Goal: Task Accomplishment & Management: Manage account settings

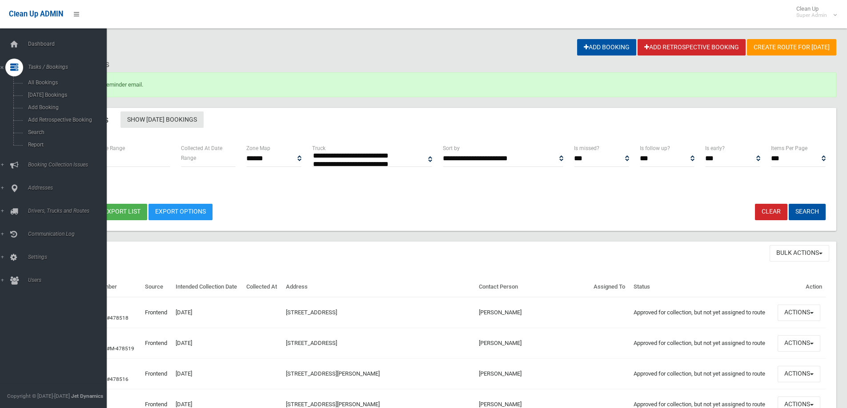
select select
click at [45, 112] on link "Add Booking" at bounding box center [56, 107] width 113 height 12
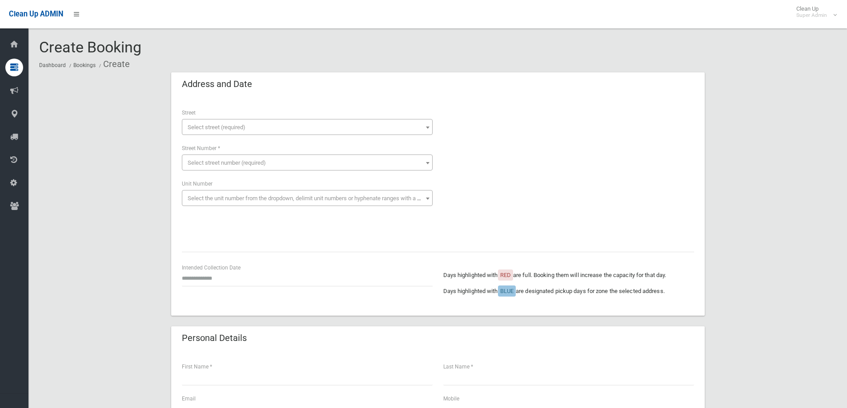
click at [204, 129] on span "Select street (required)" at bounding box center [217, 127] width 58 height 7
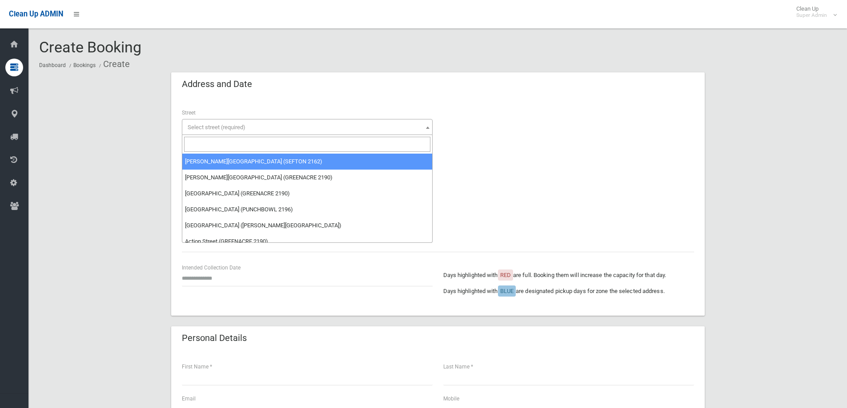
click at [206, 145] on input "search" at bounding box center [307, 144] width 246 height 15
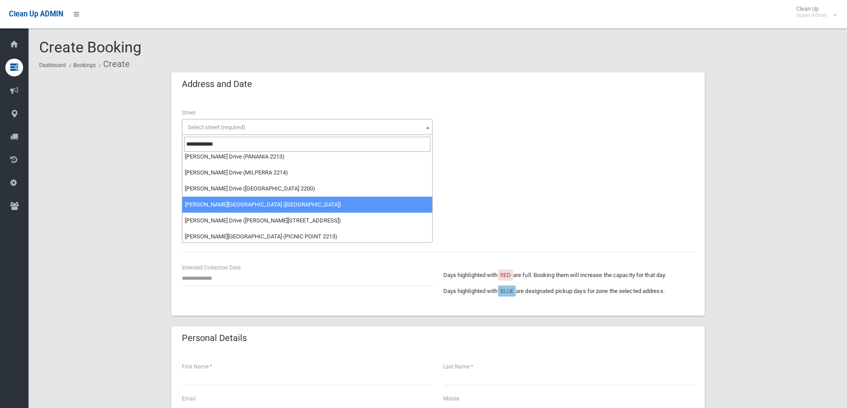
scroll to position [55, 0]
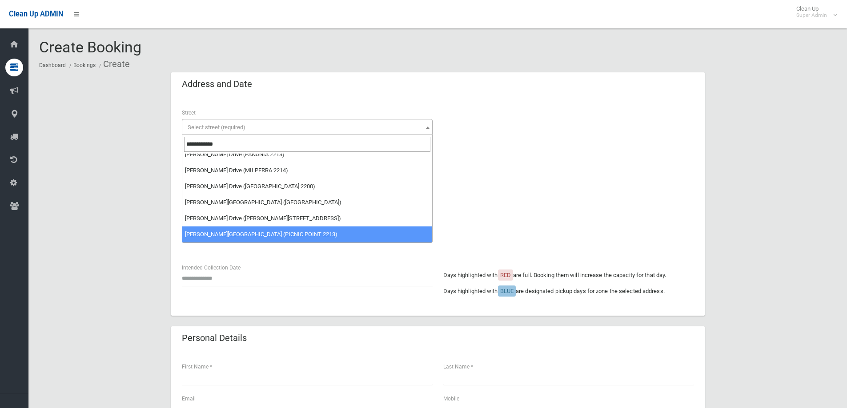
type input "**********"
select select "****"
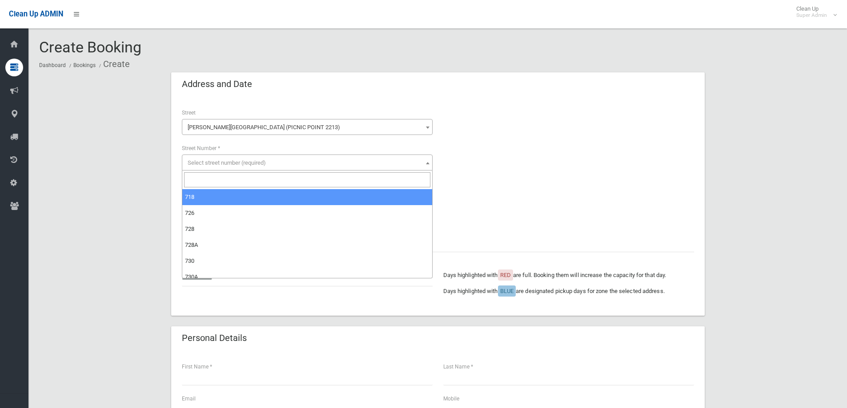
click at [238, 163] on span "Select street number (required)" at bounding box center [227, 163] width 78 height 7
click at [215, 180] on input "search" at bounding box center [307, 179] width 246 height 15
type input "***"
select select "***"
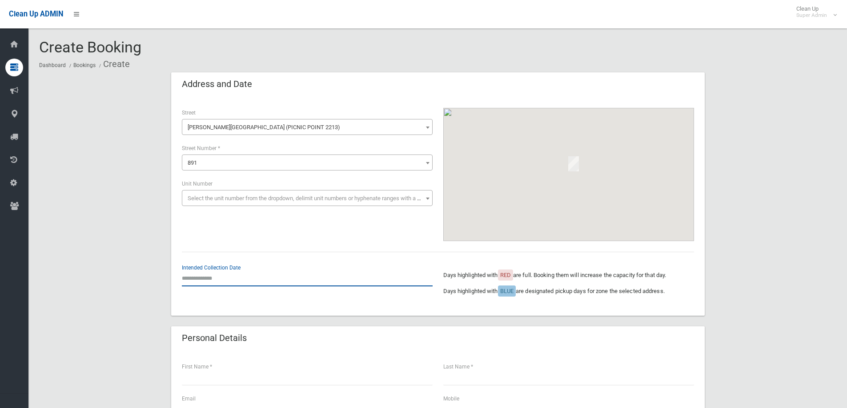
click at [200, 279] on input "text" at bounding box center [307, 278] width 251 height 16
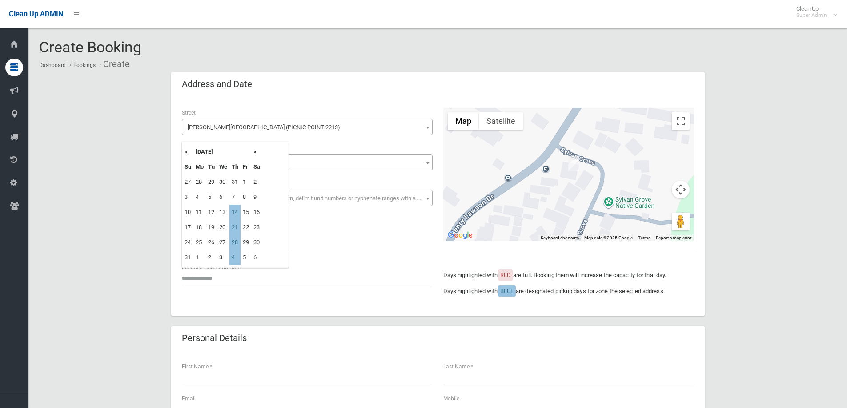
click at [255, 154] on th "»" at bounding box center [256, 151] width 11 height 15
click at [184, 152] on th "«" at bounding box center [187, 151] width 11 height 15
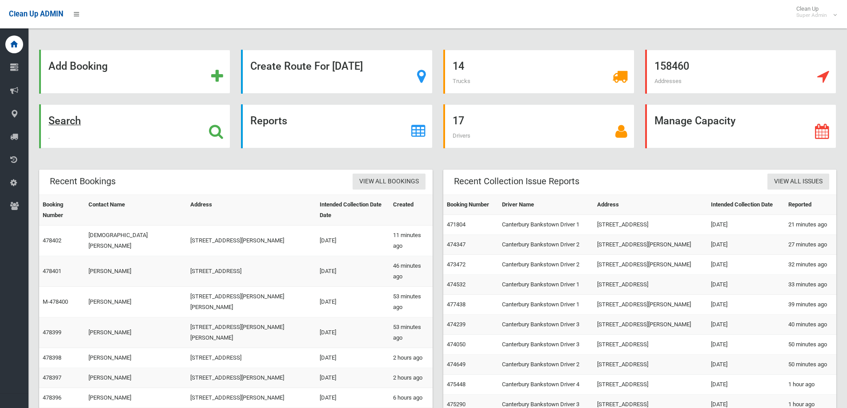
click at [215, 132] on icon at bounding box center [216, 131] width 14 height 15
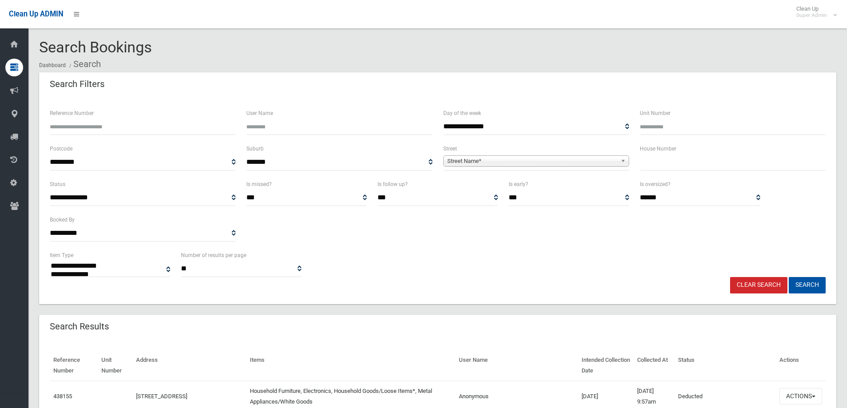
select select
click at [702, 167] on input "text" at bounding box center [733, 162] width 186 height 16
type input "***"
click at [483, 164] on span "Street Name*" at bounding box center [532, 161] width 170 height 11
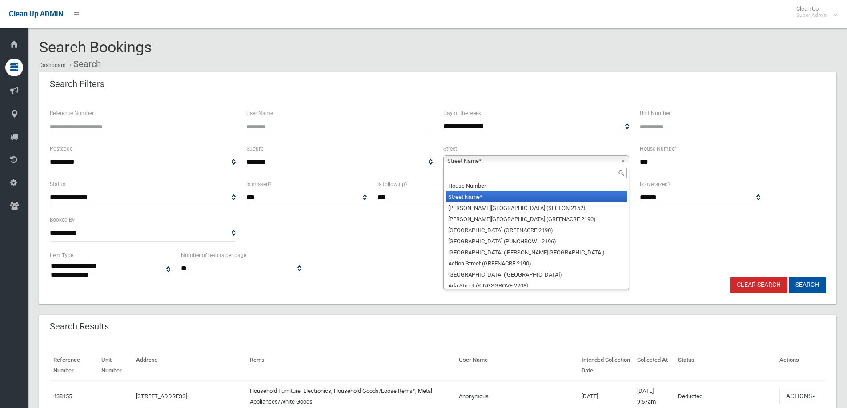
click at [474, 178] on input "text" at bounding box center [535, 173] width 181 height 11
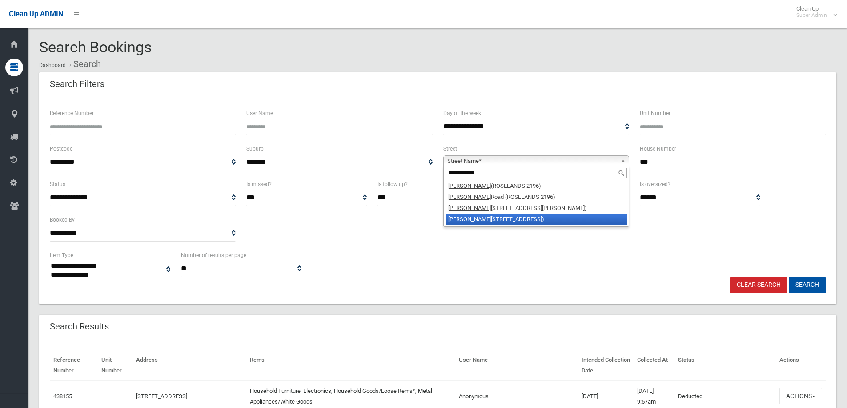
type input "**********"
click at [501, 218] on li "King Georges Road (WILEY PARK 2195)" at bounding box center [535, 219] width 181 height 11
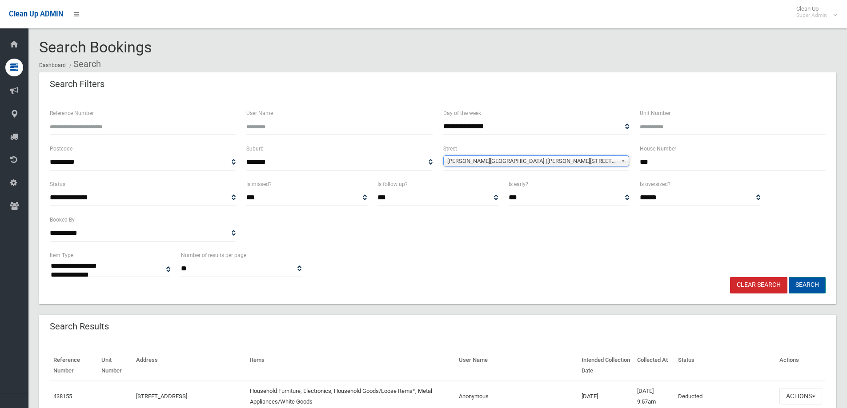
click at [812, 282] on button "Search" at bounding box center [806, 285] width 37 height 16
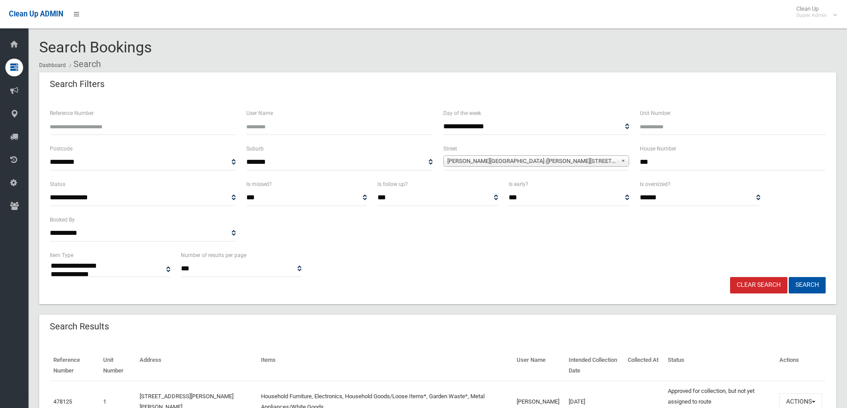
select select
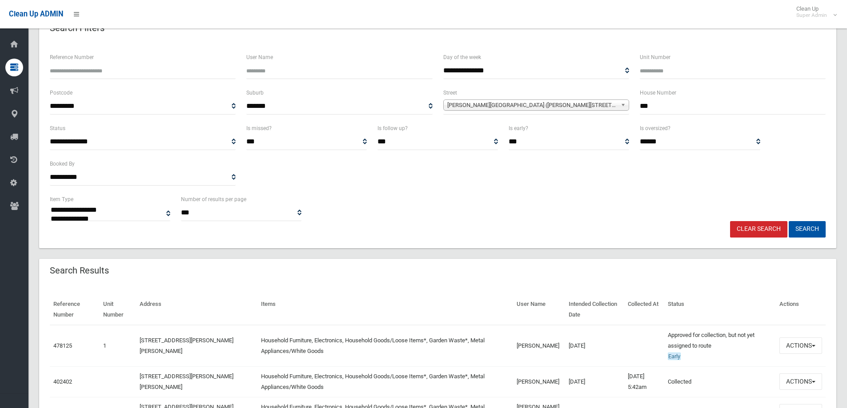
scroll to position [133, 0]
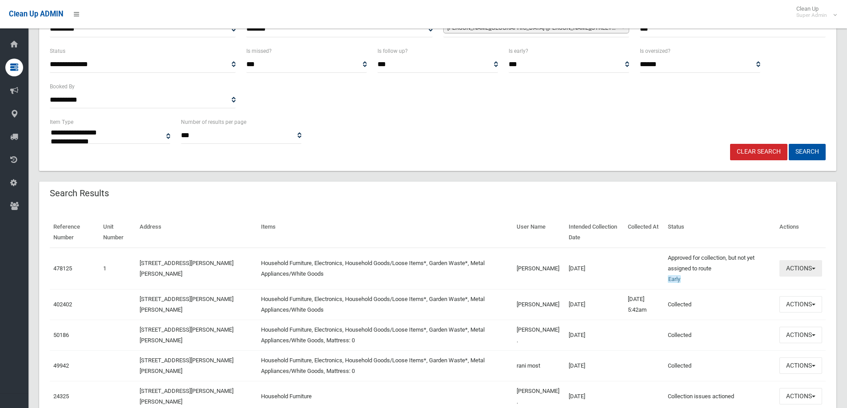
click at [805, 267] on button "Actions" at bounding box center [800, 268] width 43 height 16
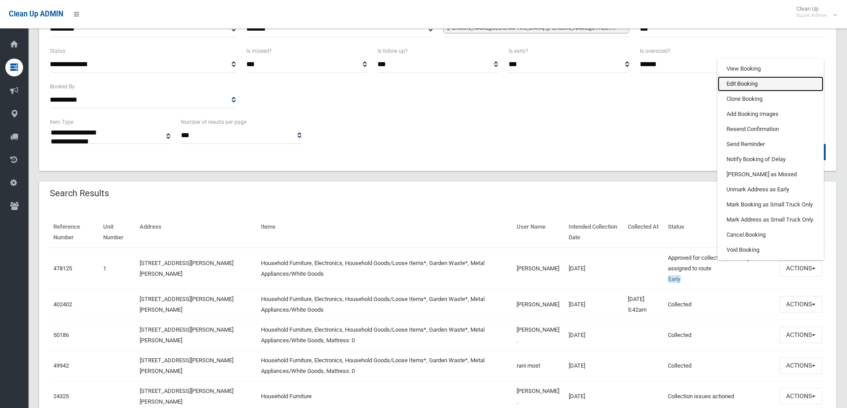
click at [735, 84] on link "Edit Booking" at bounding box center [770, 83] width 106 height 15
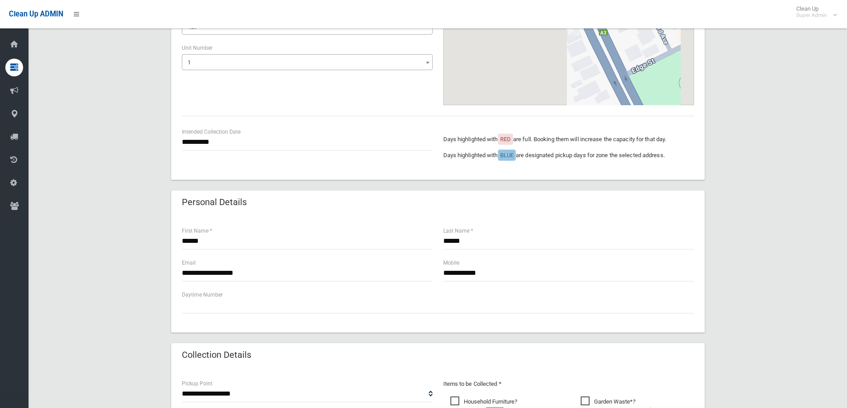
scroll to position [311, 0]
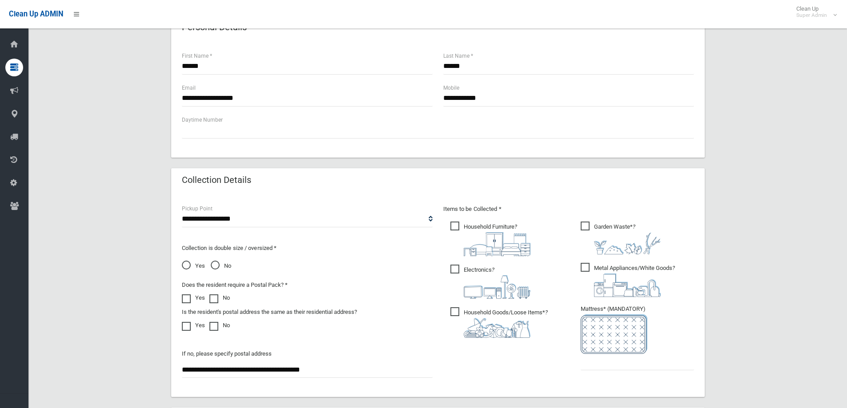
click at [186, 268] on span "Yes" at bounding box center [193, 266] width 23 height 11
click at [610, 367] on input "text" at bounding box center [636, 362] width 113 height 16
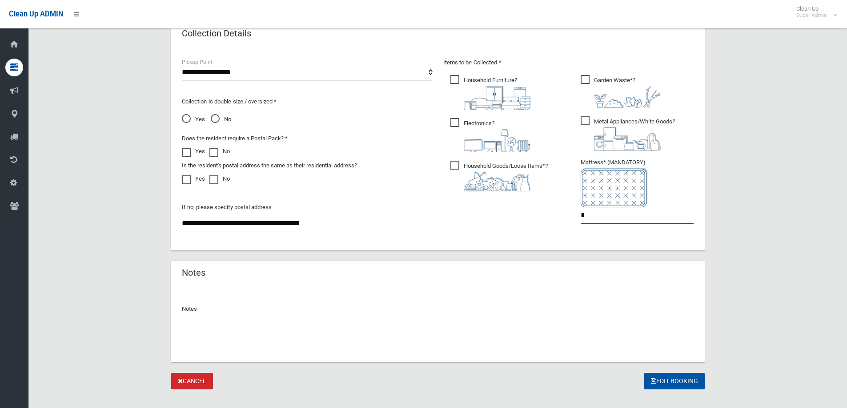
scroll to position [471, 0]
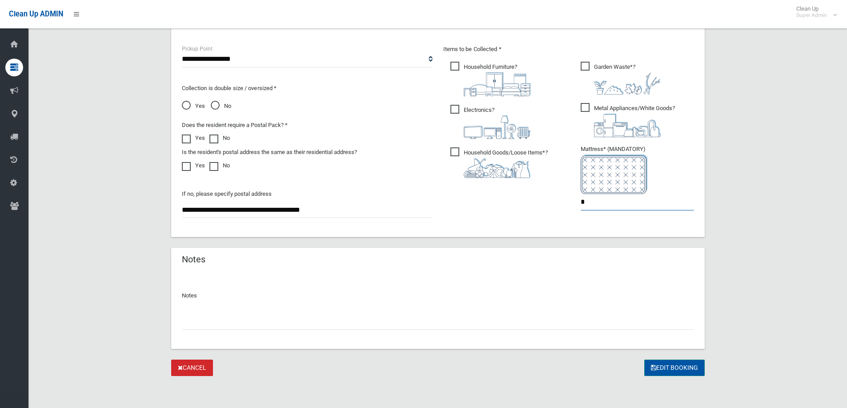
type input "*"
click at [677, 366] on button "Edit Booking" at bounding box center [674, 368] width 60 height 16
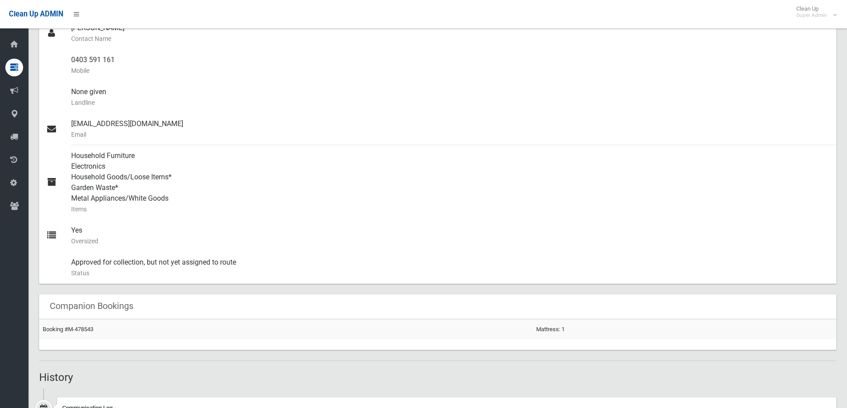
scroll to position [356, 0]
